Goal: Task Accomplishment & Management: Manage account settings

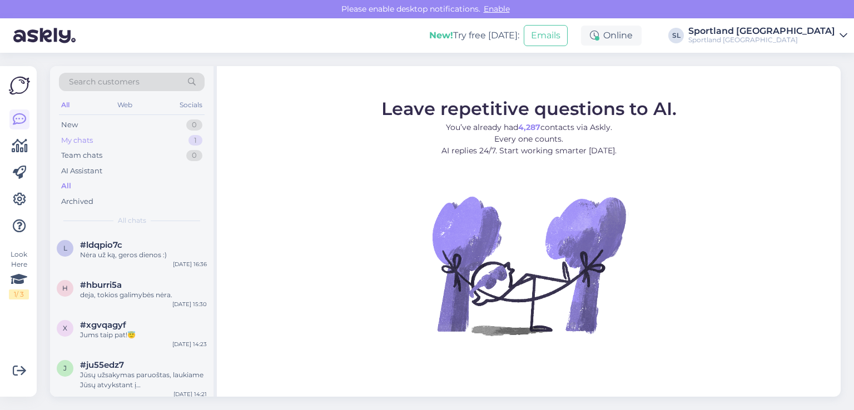
click at [145, 135] on div "My chats 1" at bounding box center [132, 141] width 146 height 16
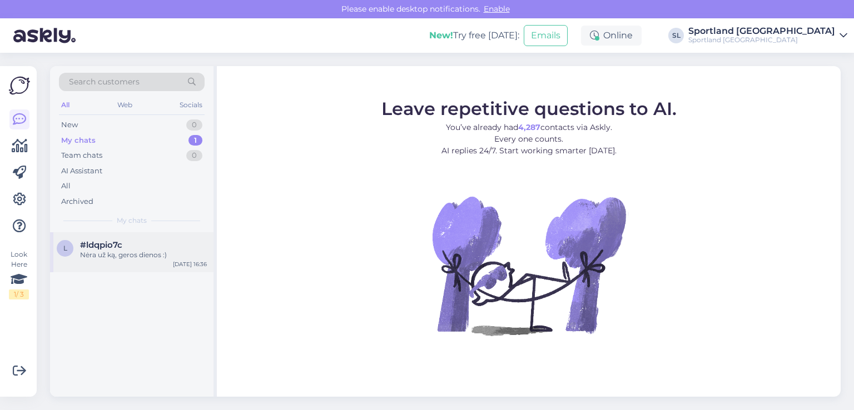
click at [120, 251] on div "Nėra už ką, geros dienos :)" at bounding box center [143, 255] width 127 height 10
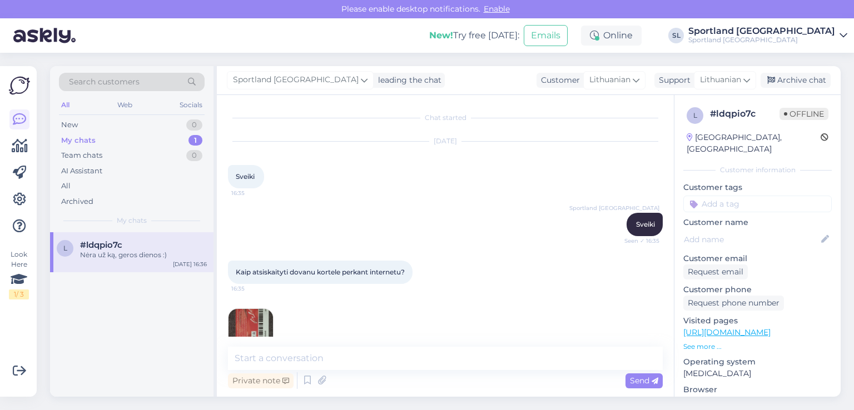
scroll to position [193, 0]
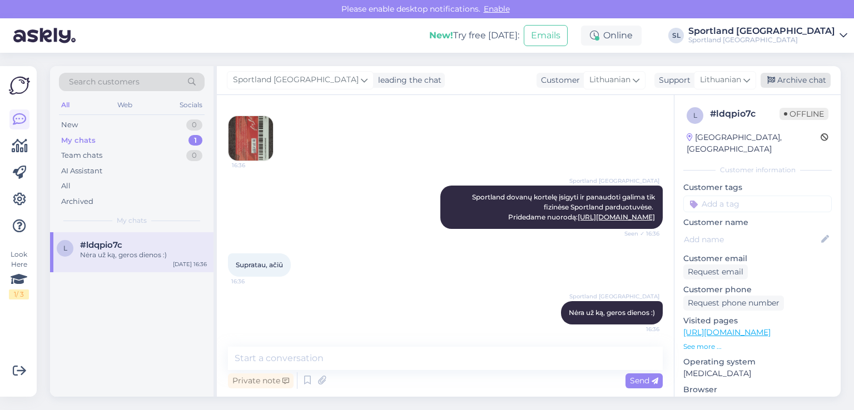
click at [816, 79] on div "Archive chat" at bounding box center [796, 80] width 70 height 15
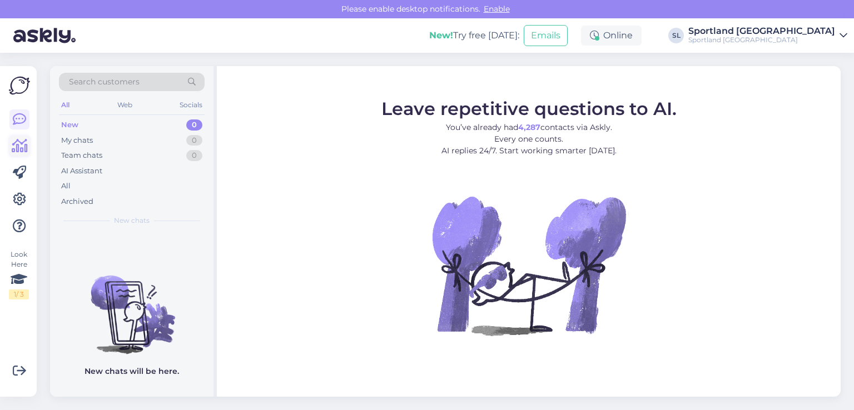
click at [22, 144] on icon at bounding box center [20, 146] width 16 height 13
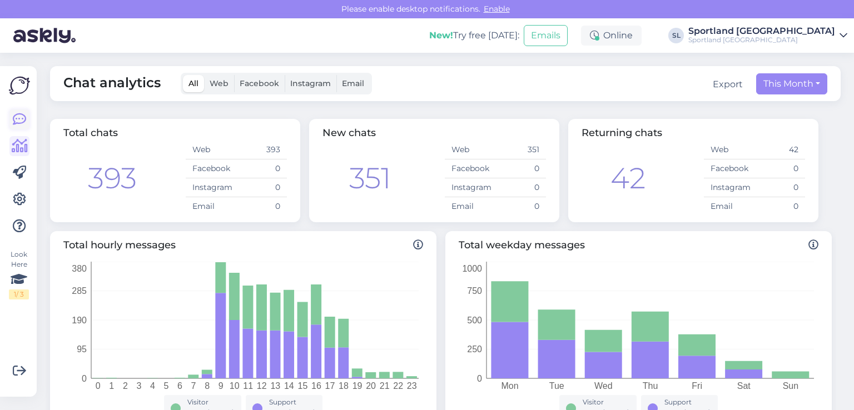
click at [23, 120] on icon at bounding box center [19, 119] width 13 height 13
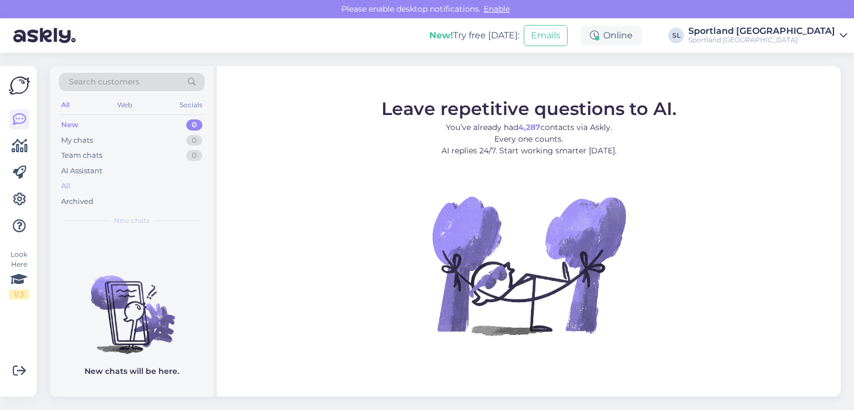
click at [65, 185] on div "All" at bounding box center [65, 186] width 9 height 11
